Goal: Information Seeking & Learning: Learn about a topic

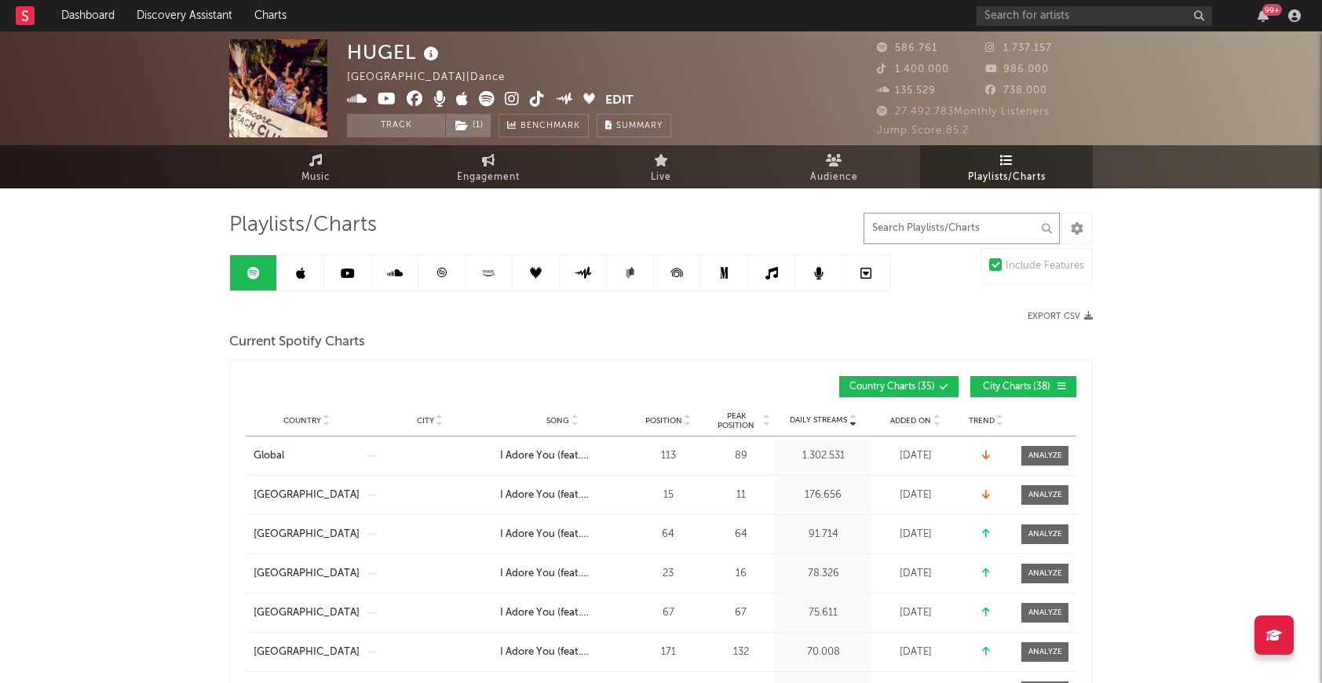
click at [902, 228] on input "text" at bounding box center [962, 228] width 196 height 31
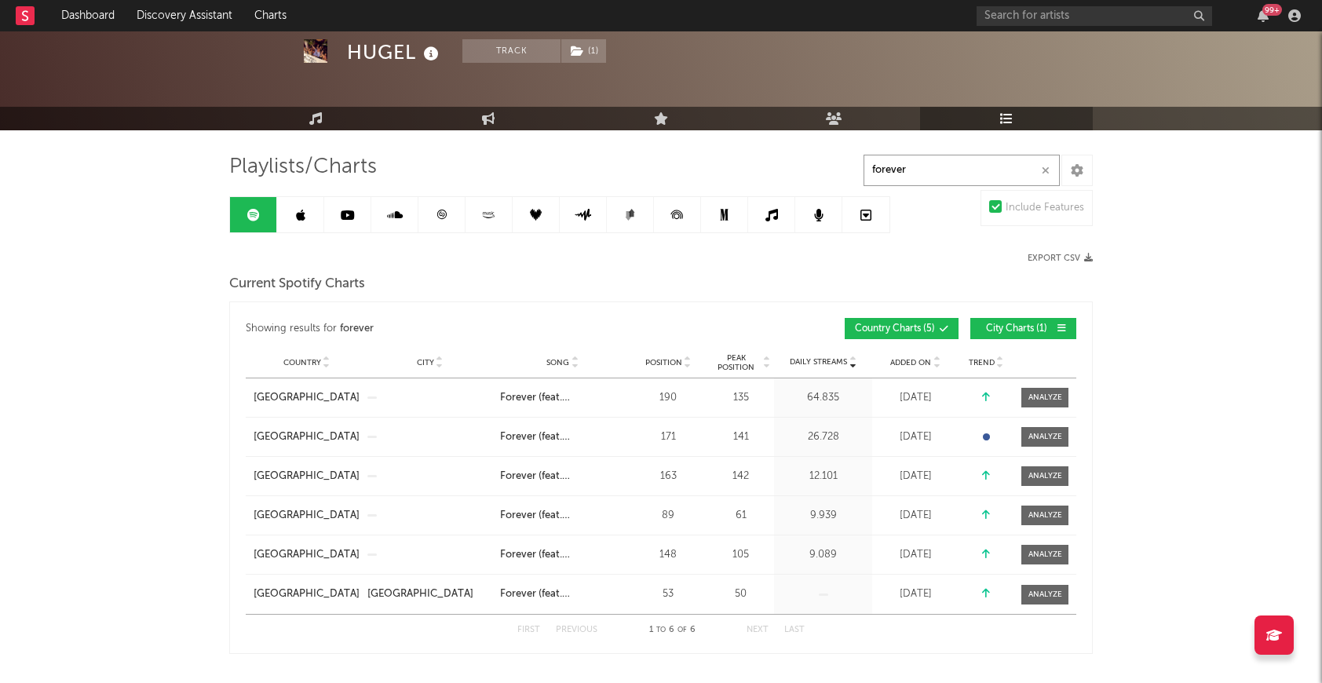
scroll to position [60, 0]
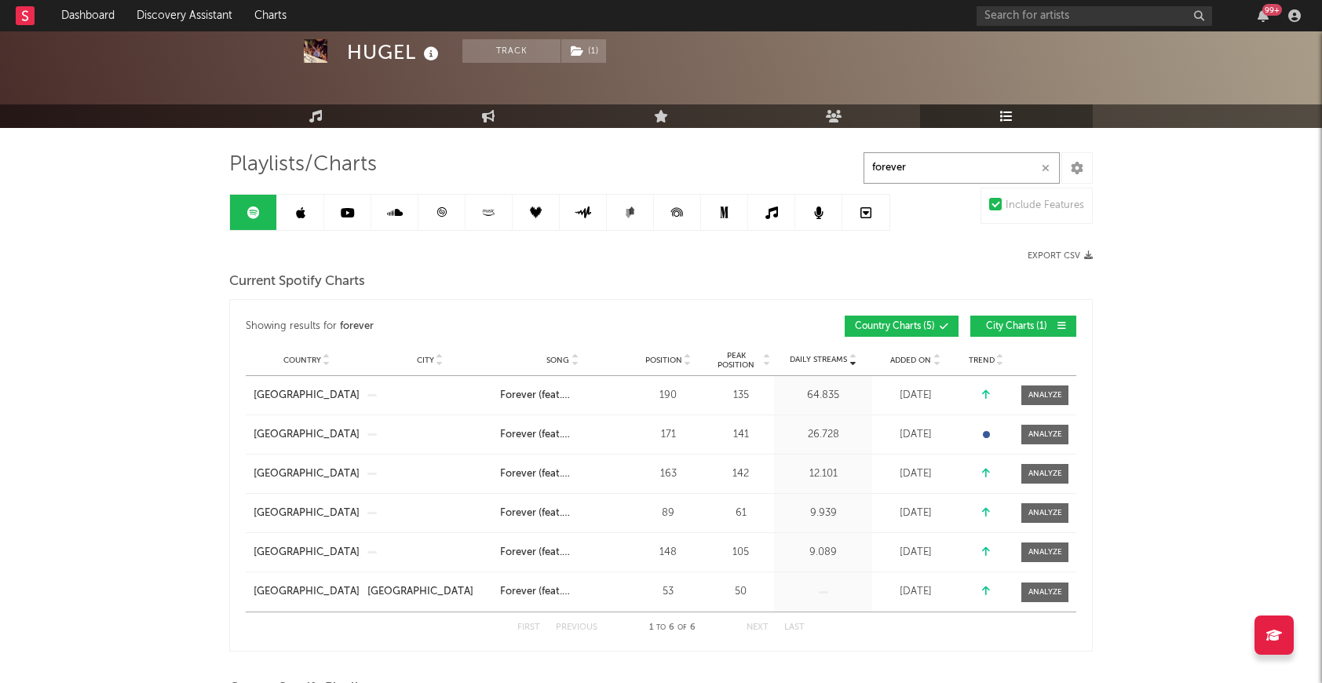
type input "forever"
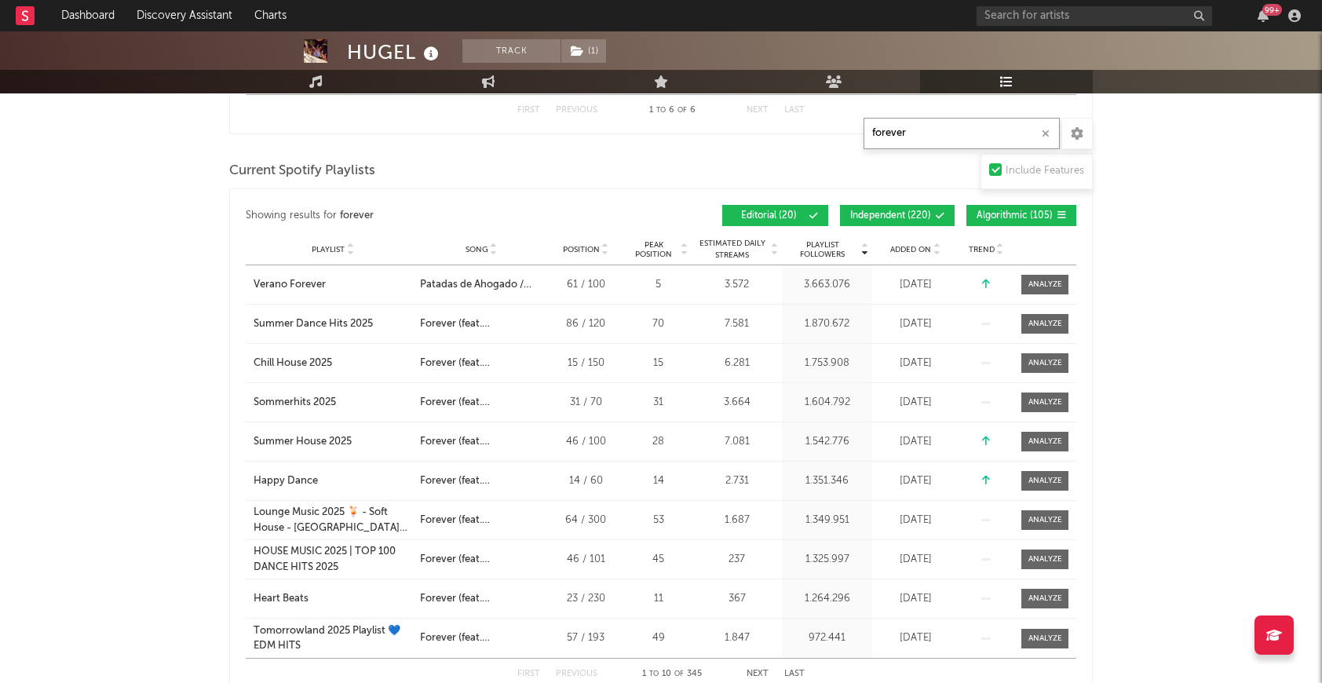
scroll to position [575, 0]
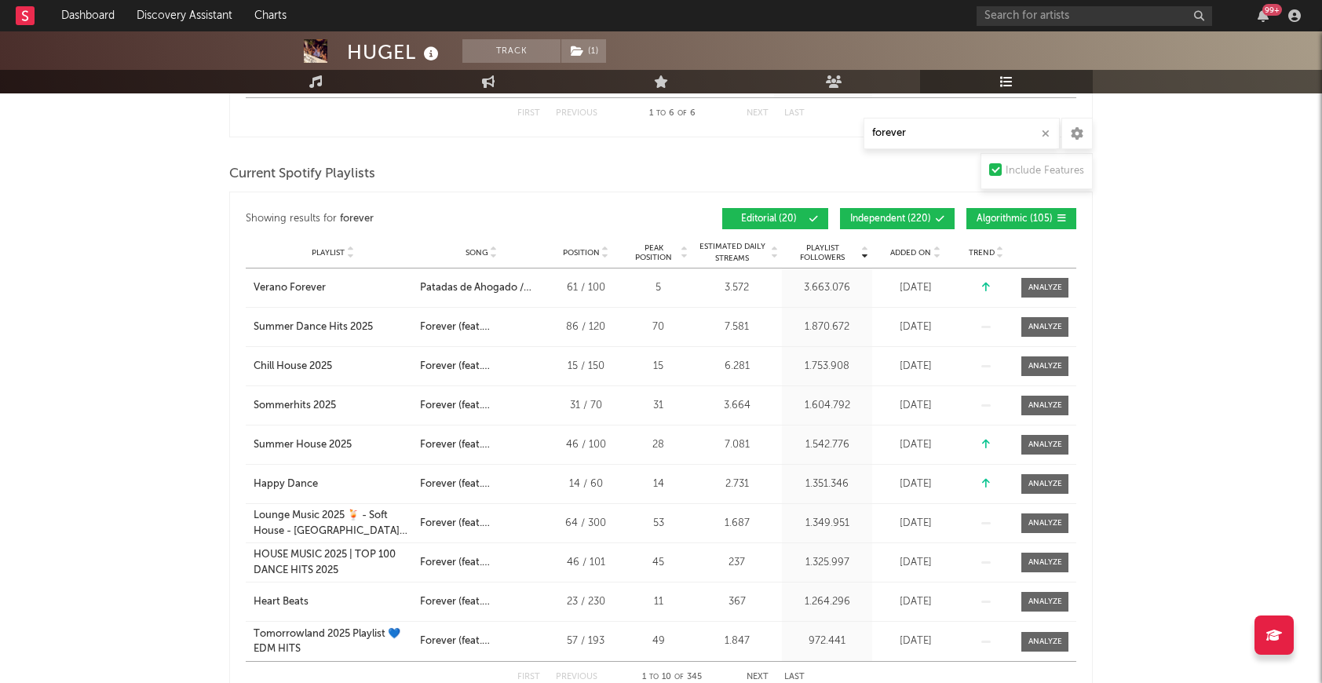
click at [899, 221] on span "Independent ( 220 )" at bounding box center [890, 218] width 81 height 9
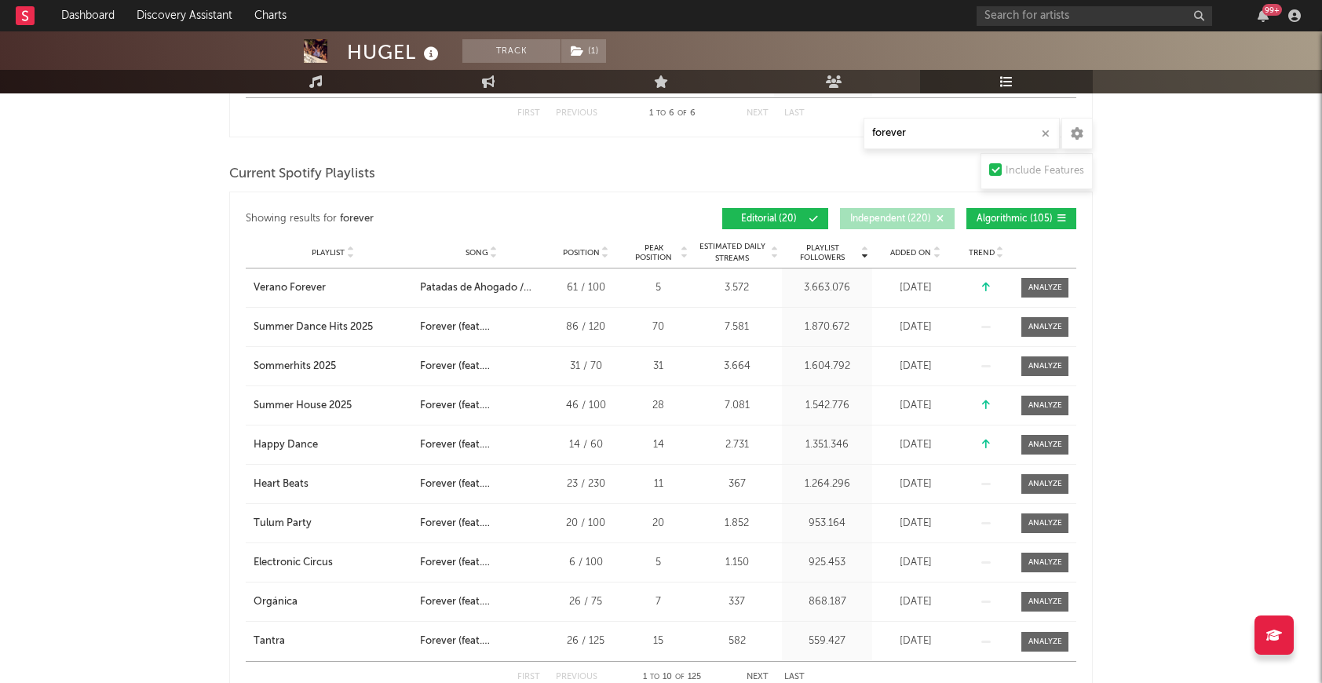
click at [988, 222] on span "Algorithmic ( 105 )" at bounding box center [1015, 218] width 76 height 9
click at [912, 243] on div "Playlist City Song Position Peak Position Estimated Daily Streams Playlist Foll…" at bounding box center [661, 252] width 831 height 31
click at [913, 253] on span "Added On" at bounding box center [910, 252] width 41 height 9
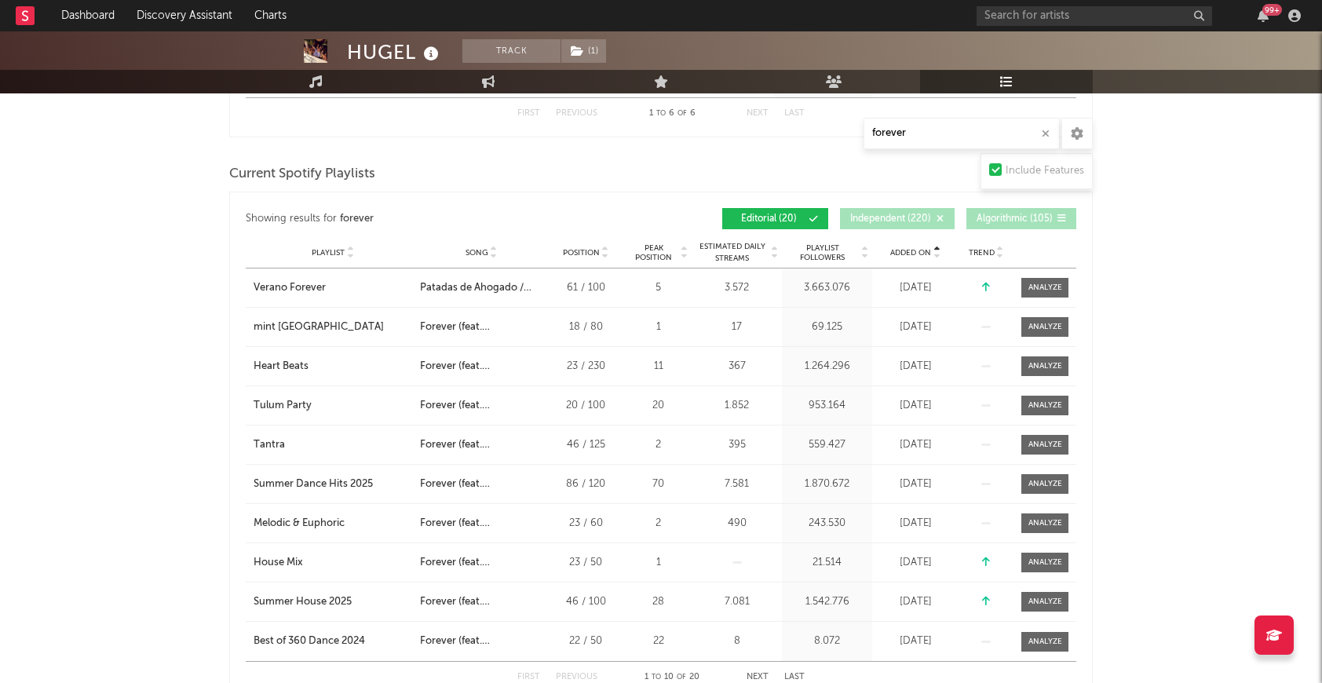
click at [913, 253] on span "Added On" at bounding box center [910, 252] width 41 height 9
